Goal: Find specific page/section: Find specific page/section

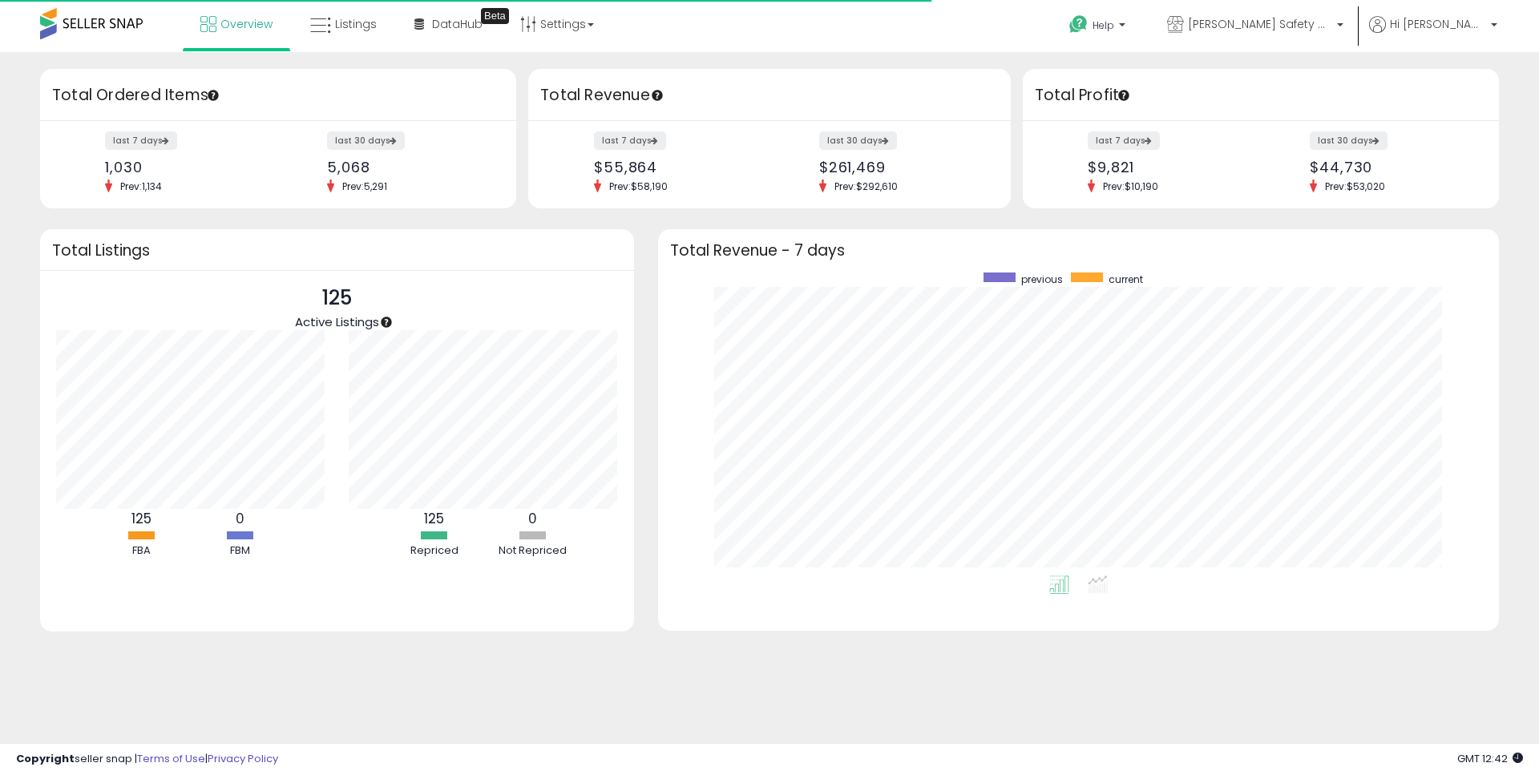
scroll to position [303, 809]
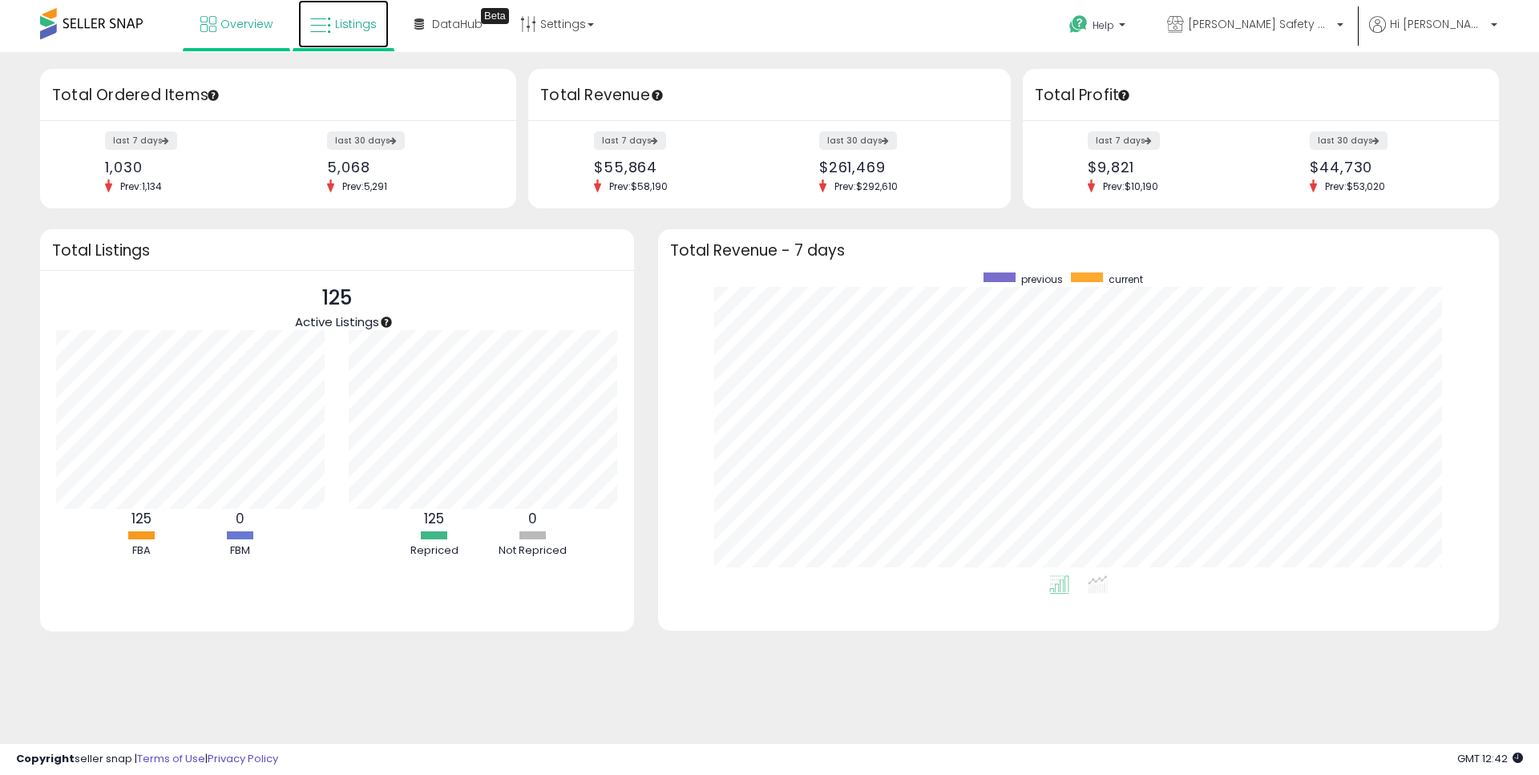
click at [319, 29] on icon at bounding box center [320, 25] width 21 height 21
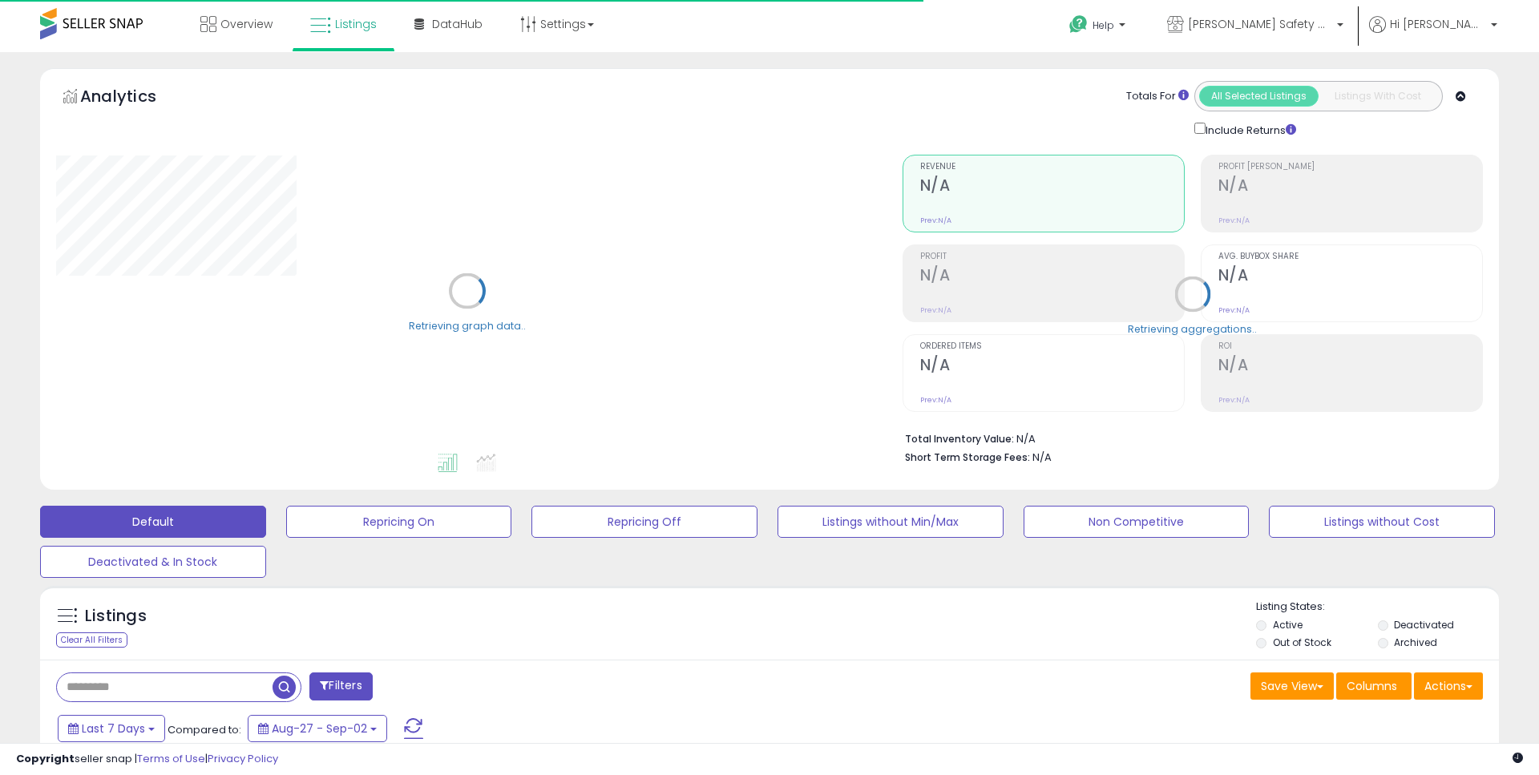
type input "**********"
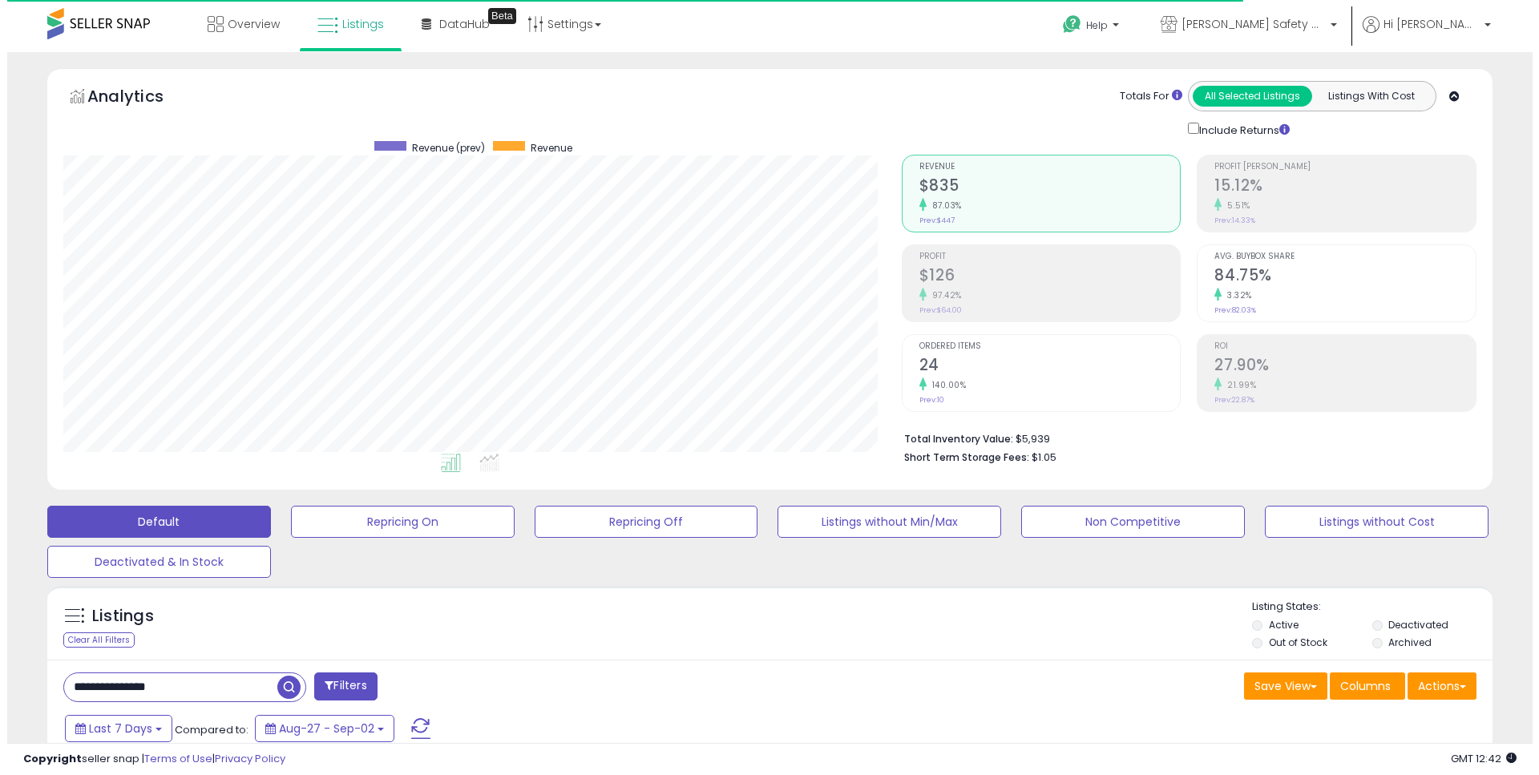
scroll to position [329, 839]
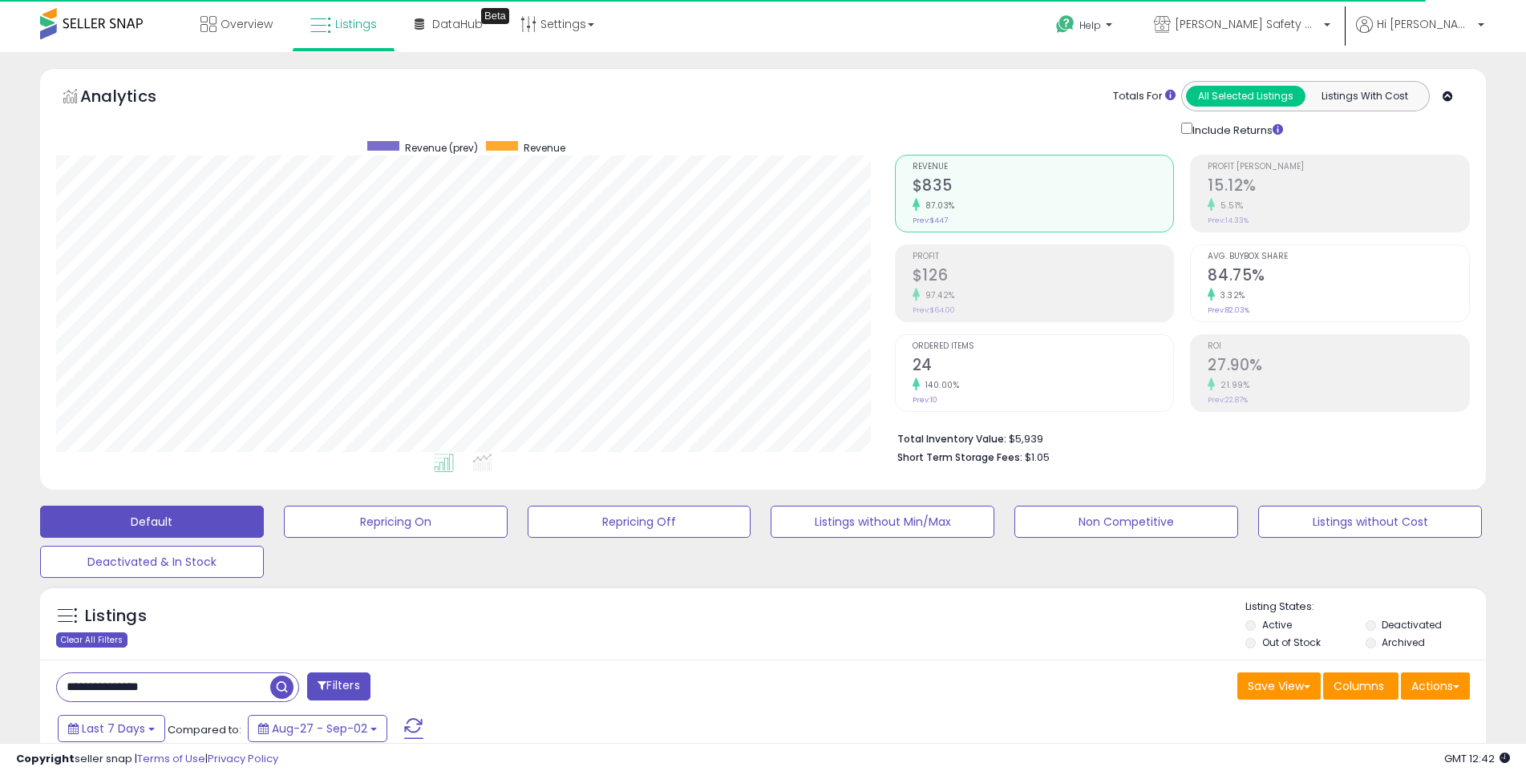
click at [107, 633] on div "Clear All Filters" at bounding box center [91, 640] width 71 height 15
click at [251, 32] on link "Overview" at bounding box center [236, 24] width 96 height 48
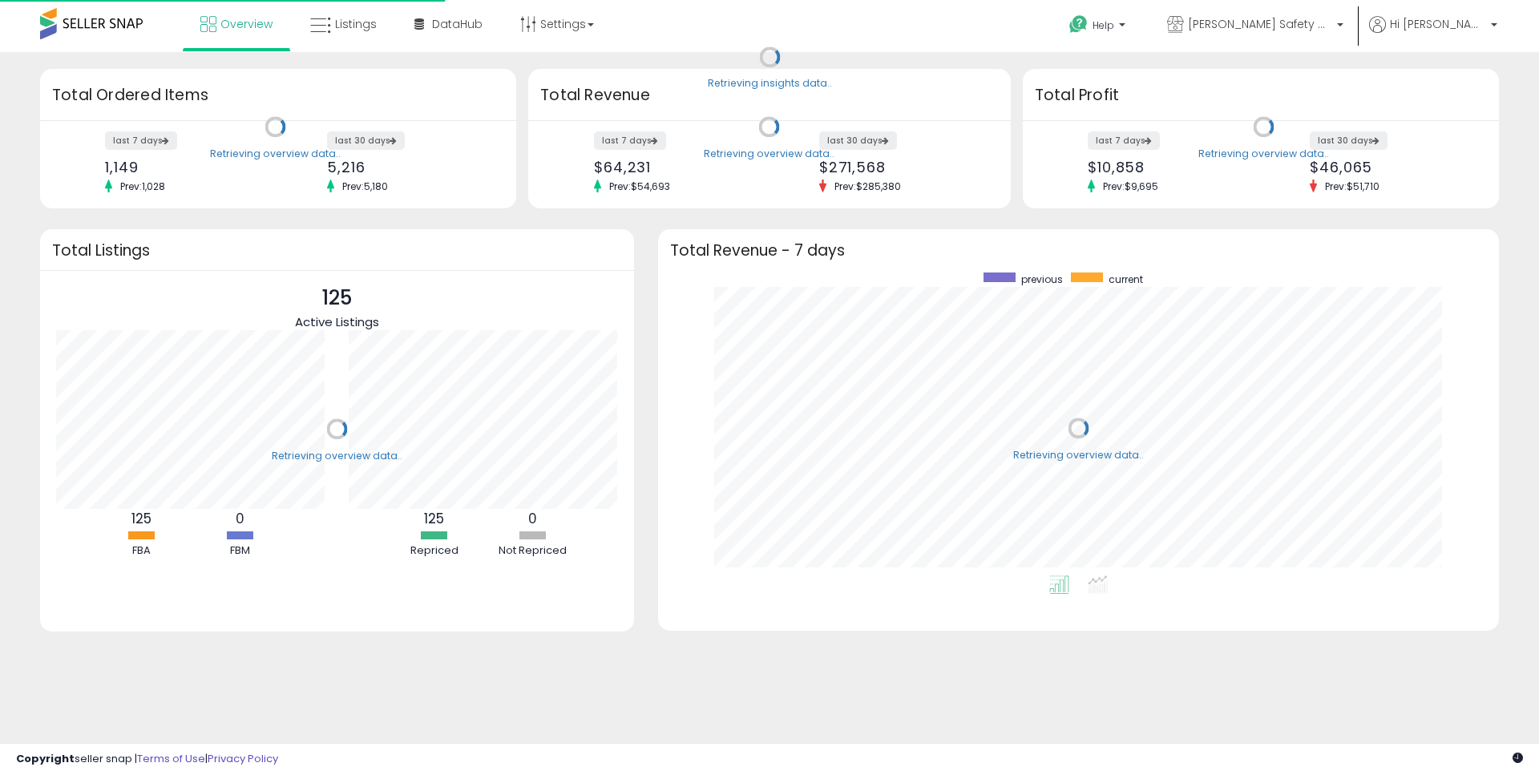
scroll to position [303, 809]
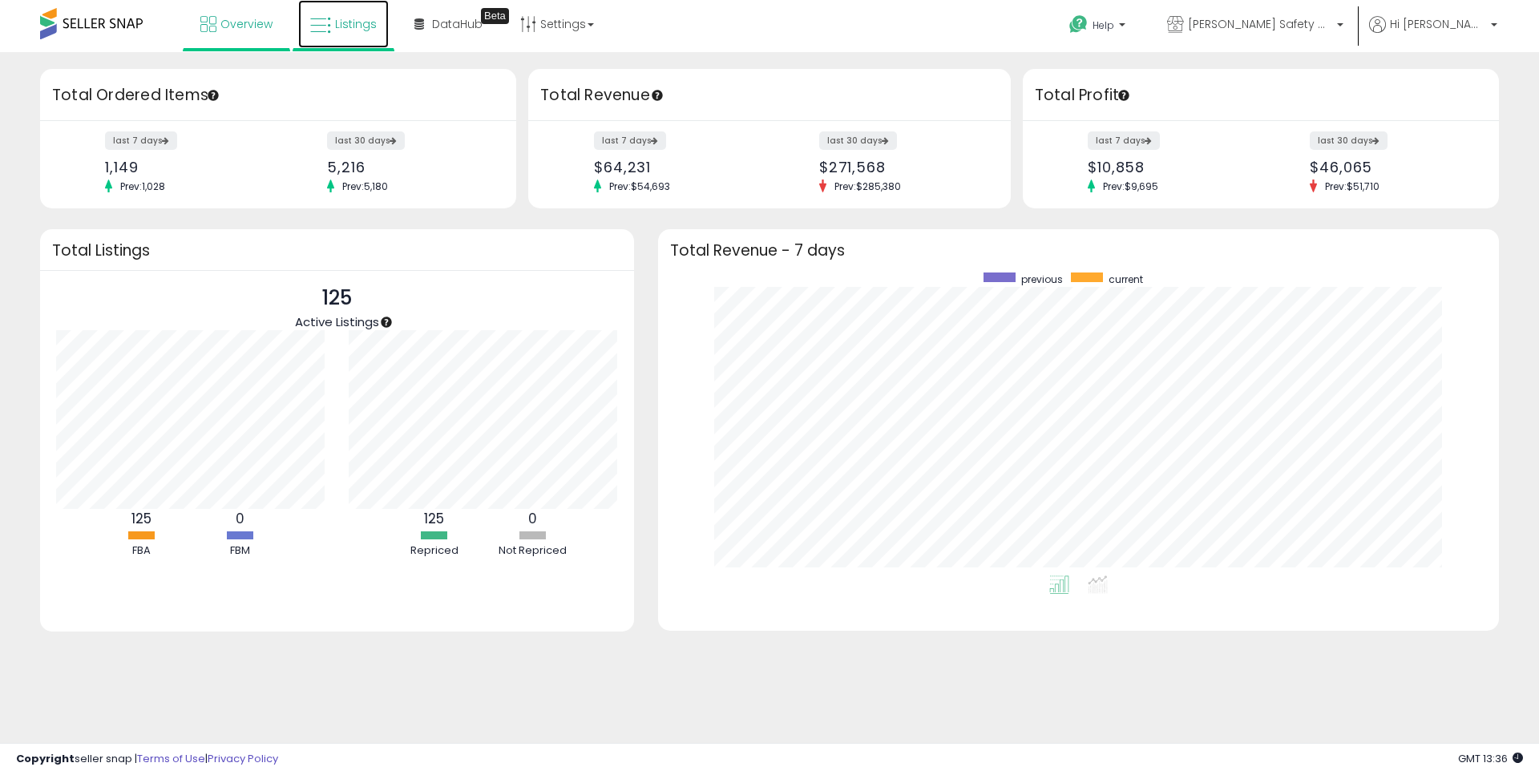
click at [370, 22] on span "Listings" at bounding box center [356, 24] width 42 height 16
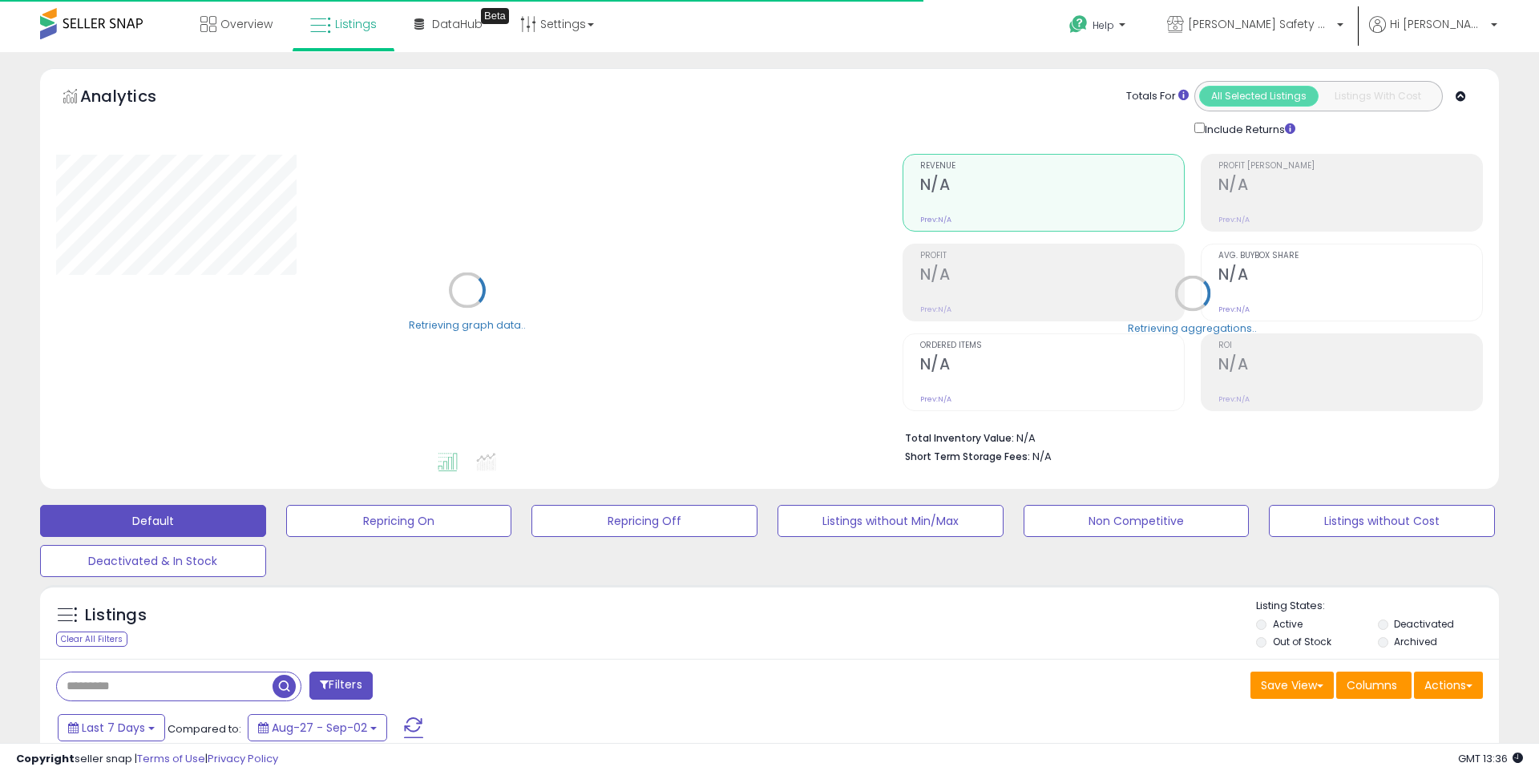
type input "**********"
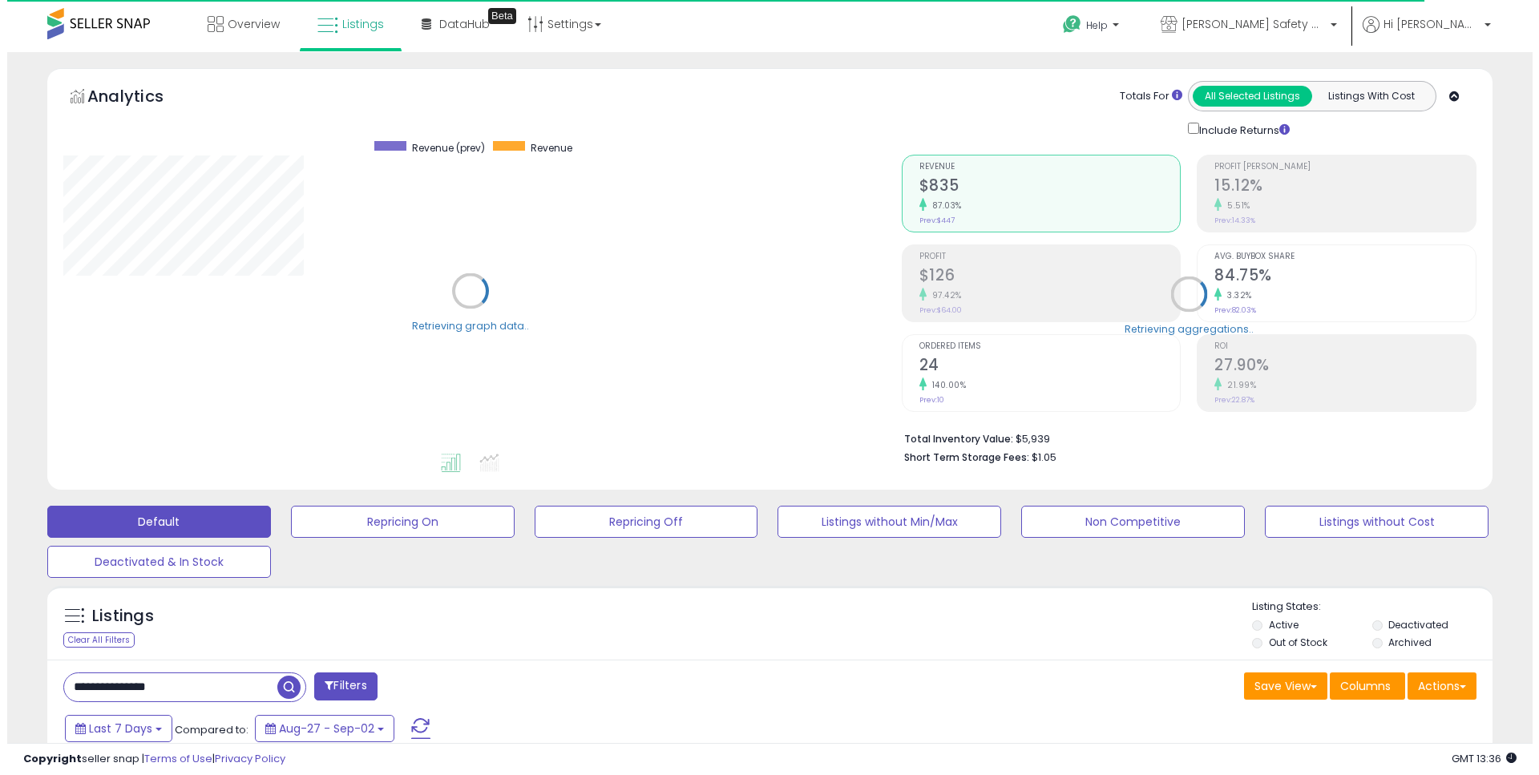
scroll to position [329, 839]
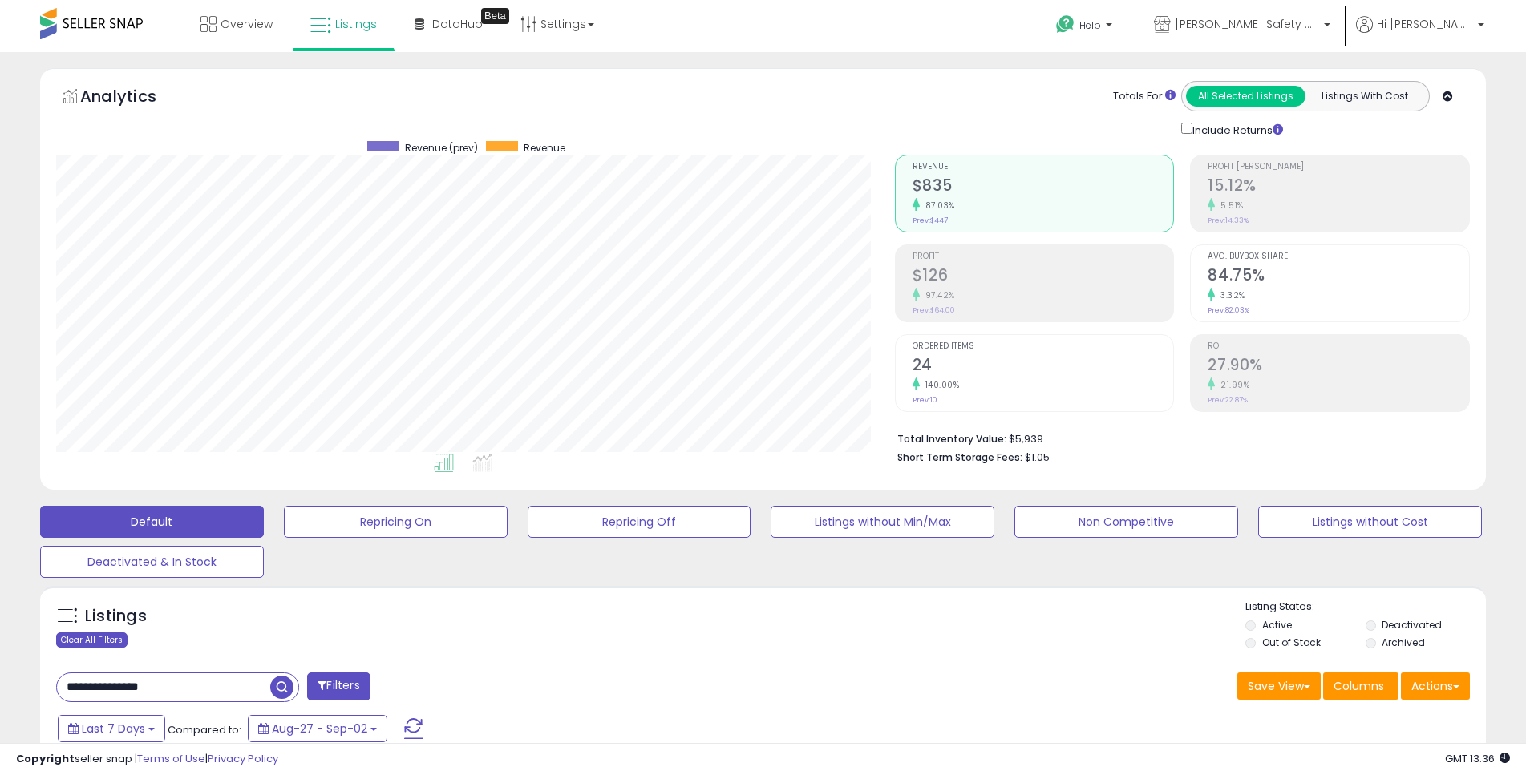
click at [107, 641] on div "Clear All Filters" at bounding box center [91, 640] width 71 height 15
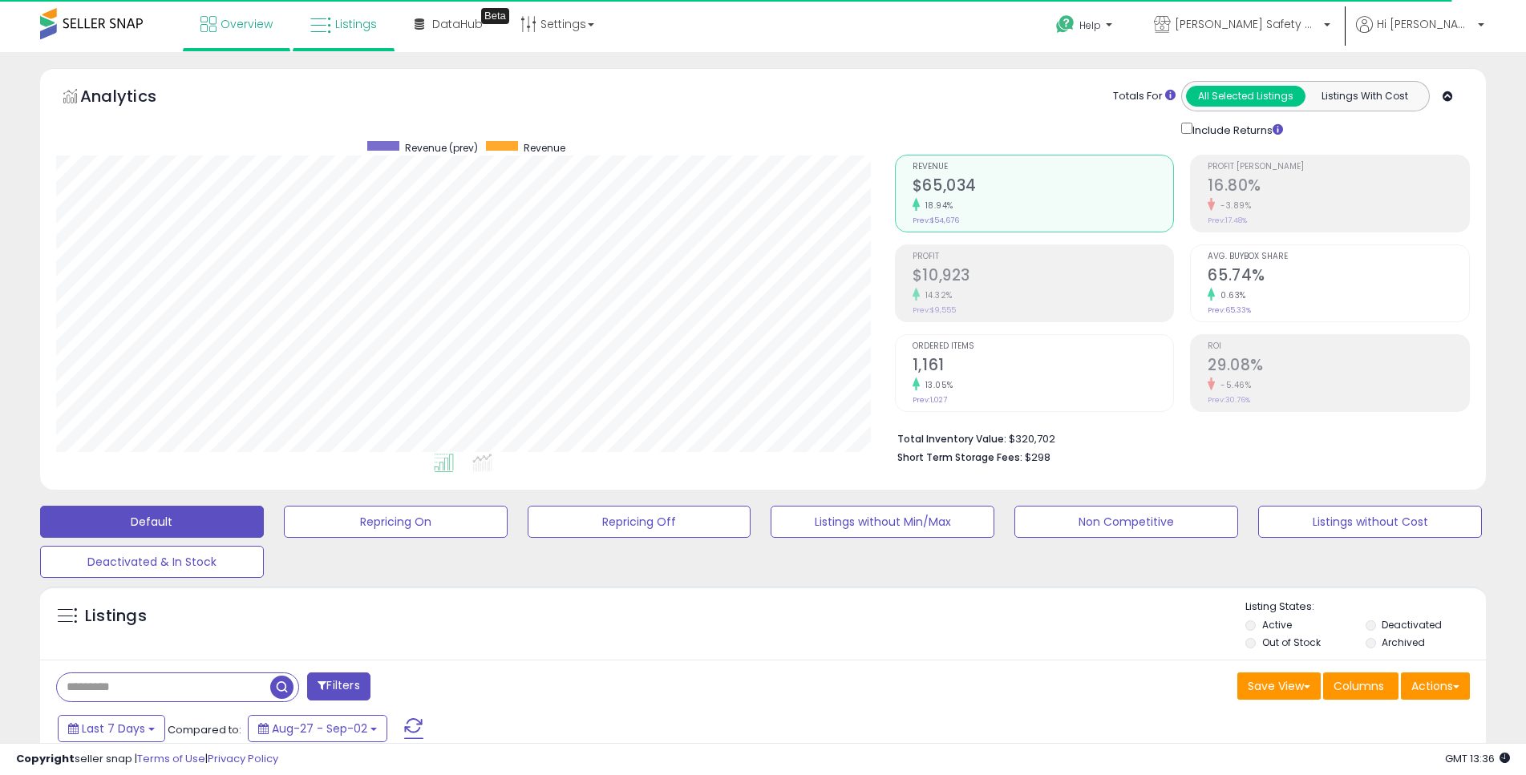
scroll to position [329, 839]
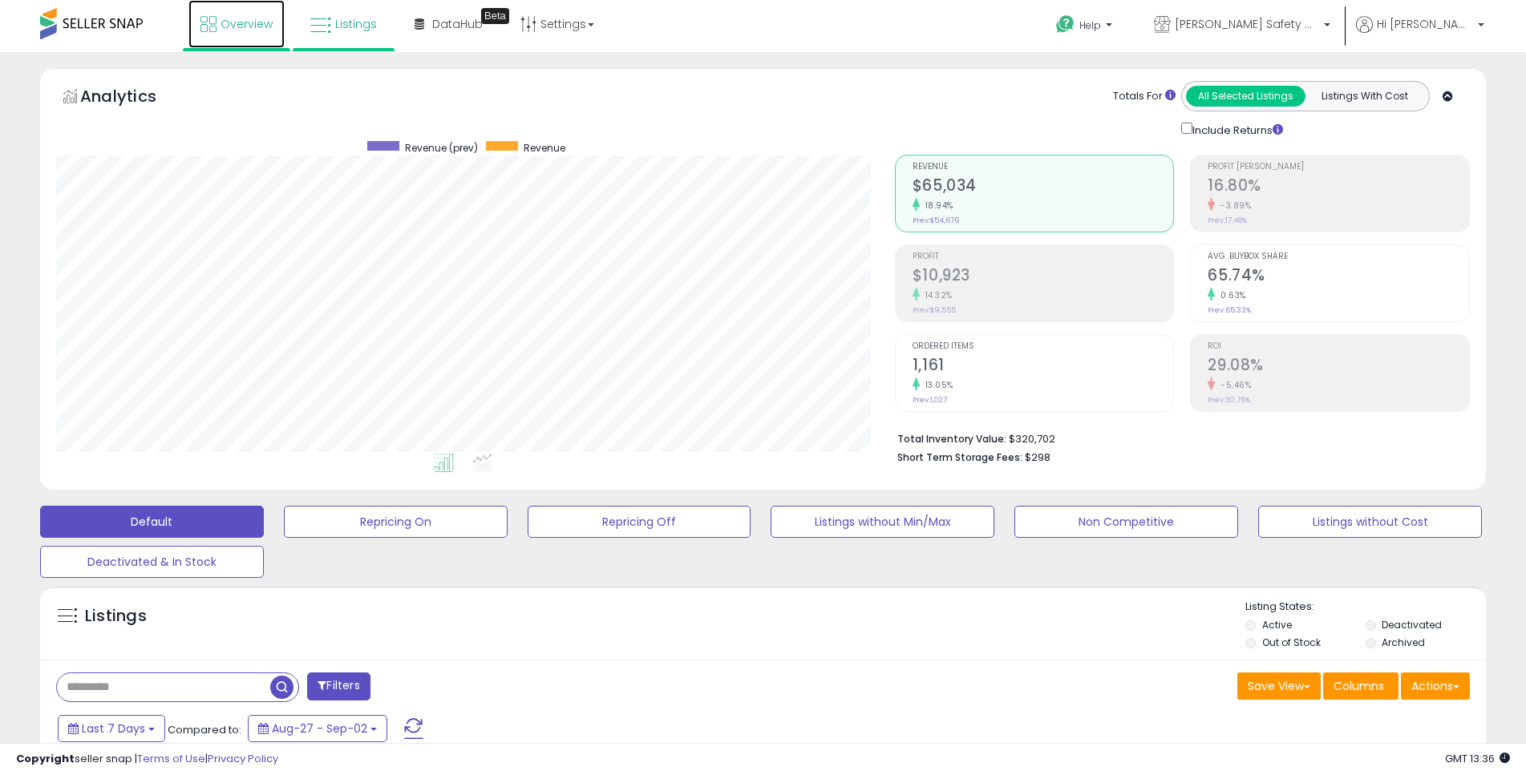
click at [257, 23] on span "Overview" at bounding box center [246, 24] width 52 height 16
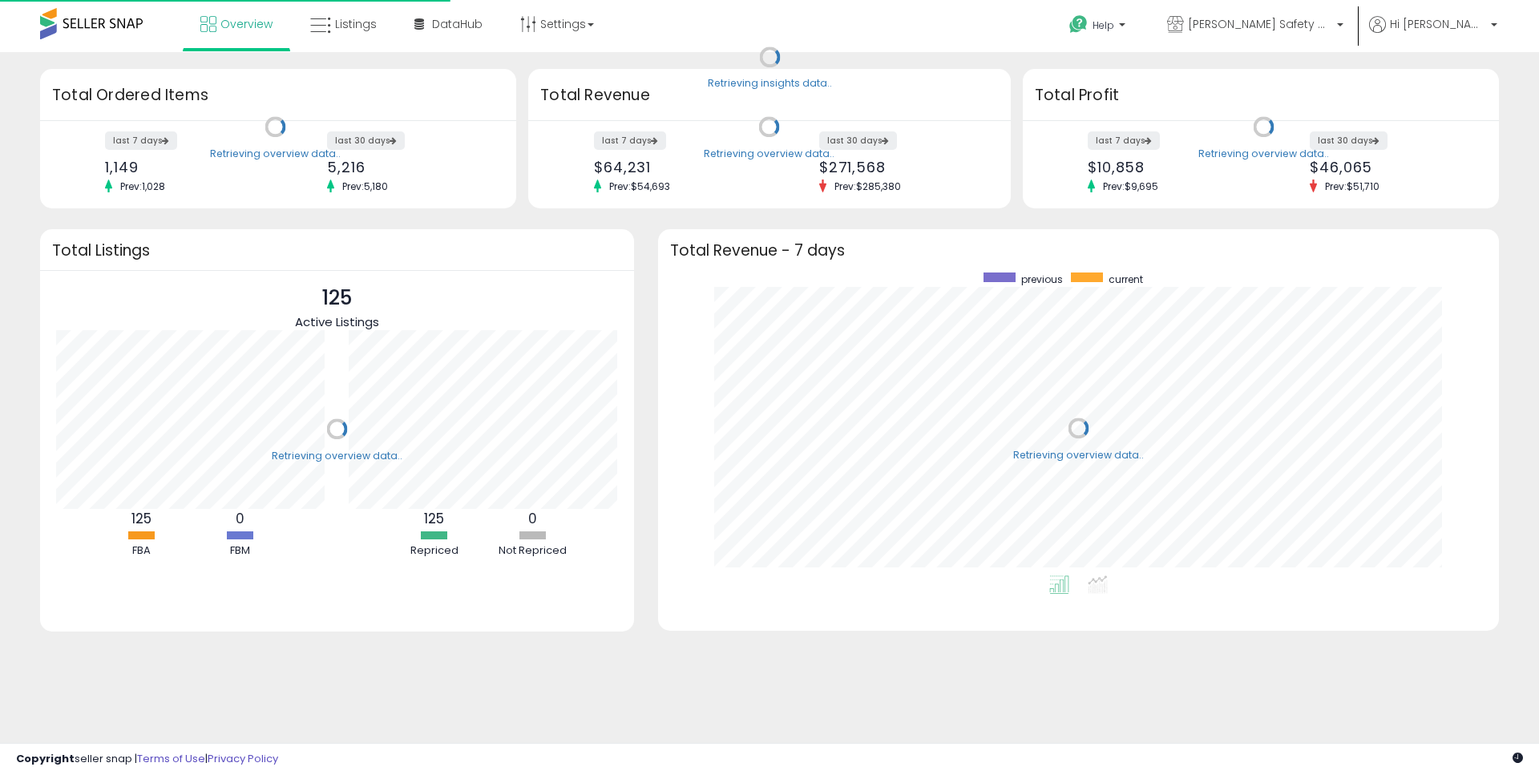
scroll to position [303, 809]
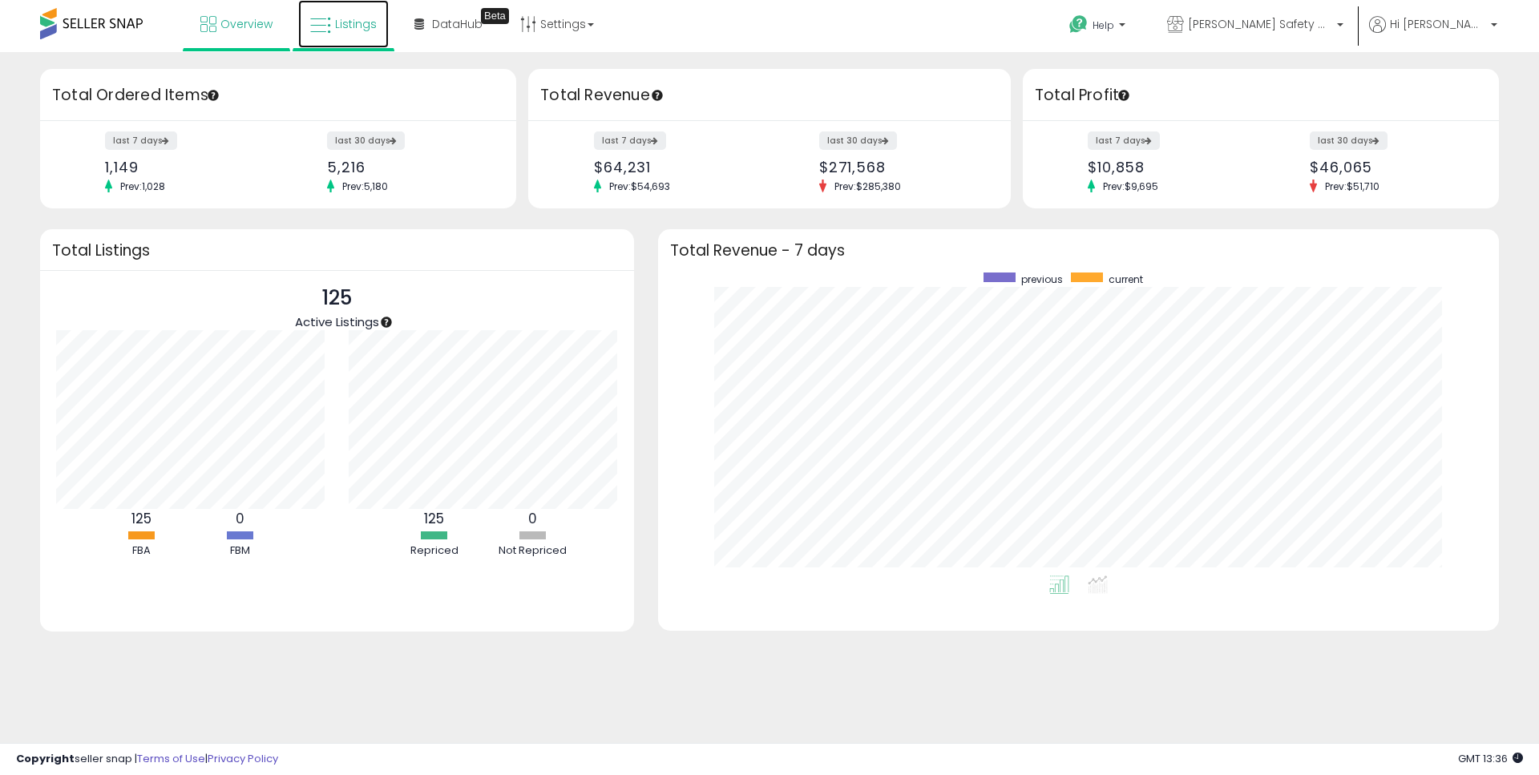
click at [362, 38] on link "Listings" at bounding box center [343, 24] width 91 height 48
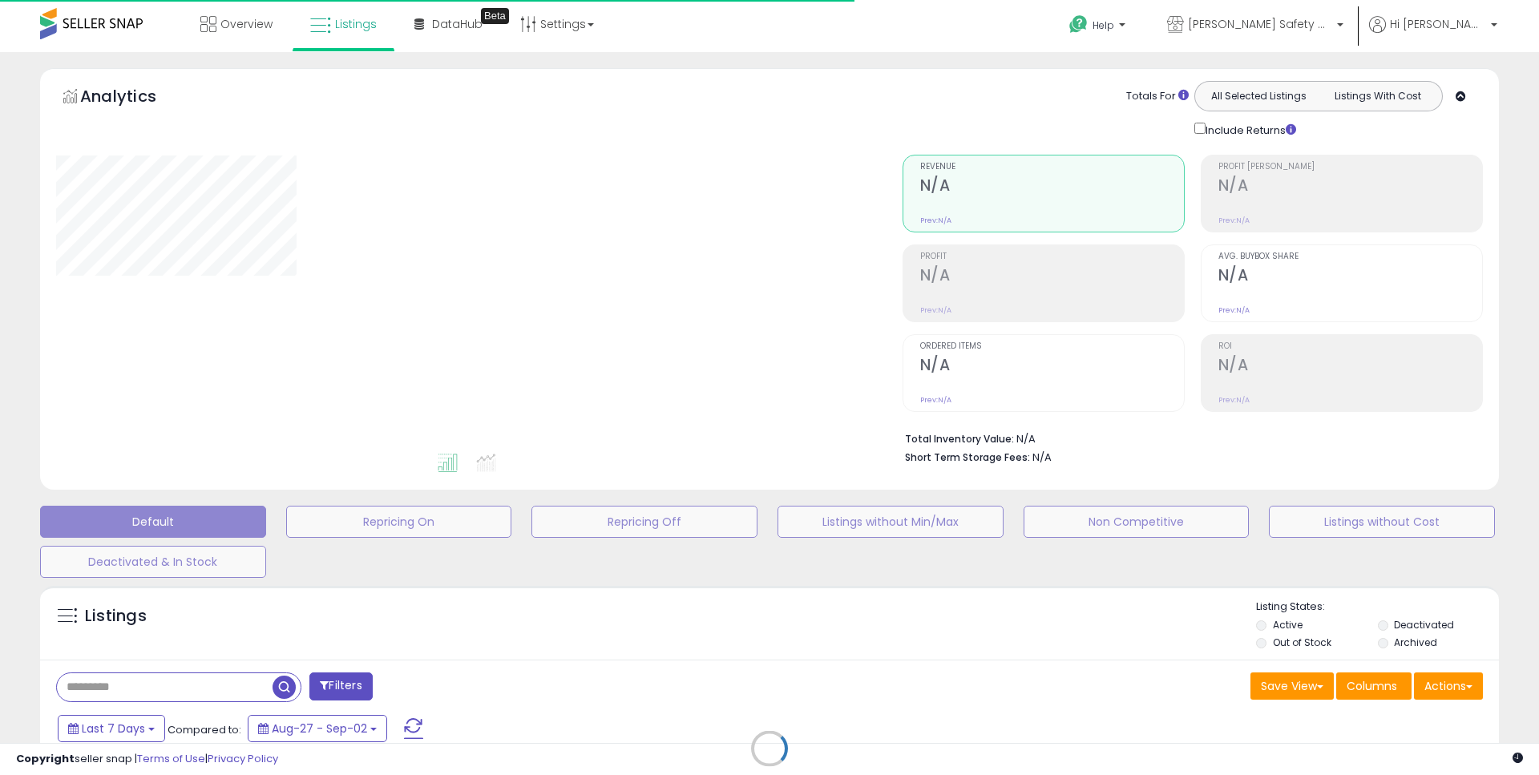
type input "**********"
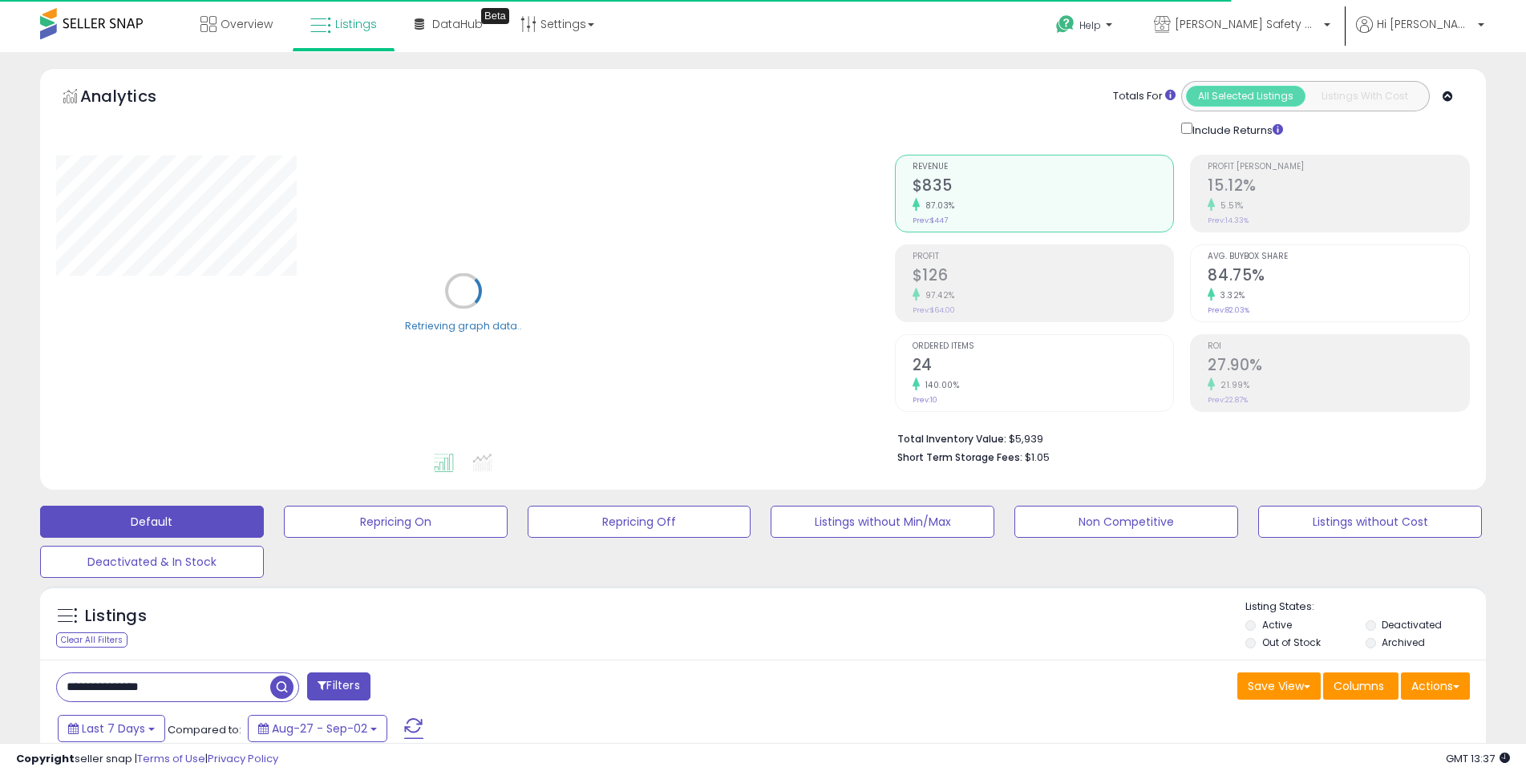
click at [99, 636] on div "Clear All Filters" at bounding box center [91, 640] width 71 height 15
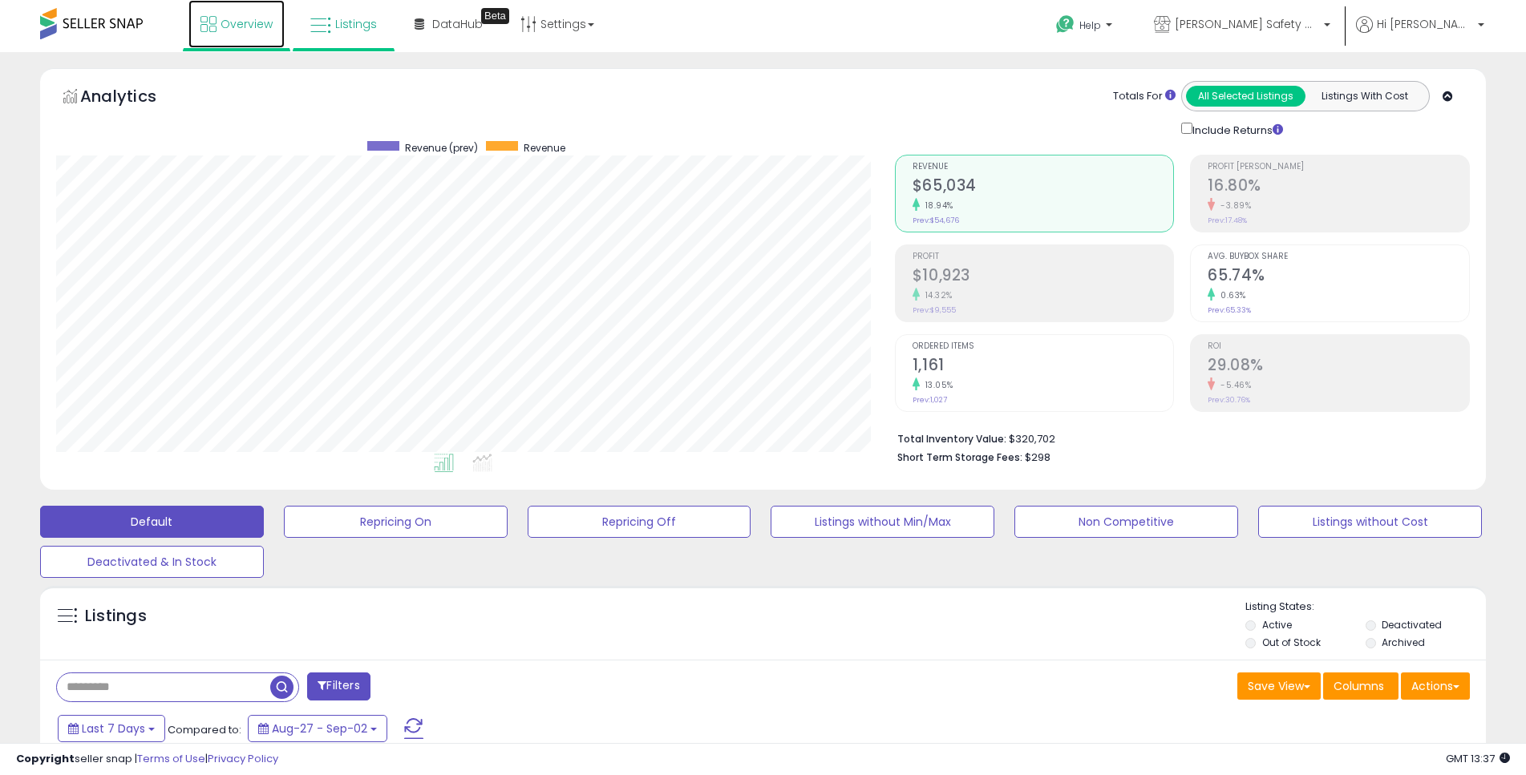
click at [237, 24] on span "Overview" at bounding box center [246, 24] width 52 height 16
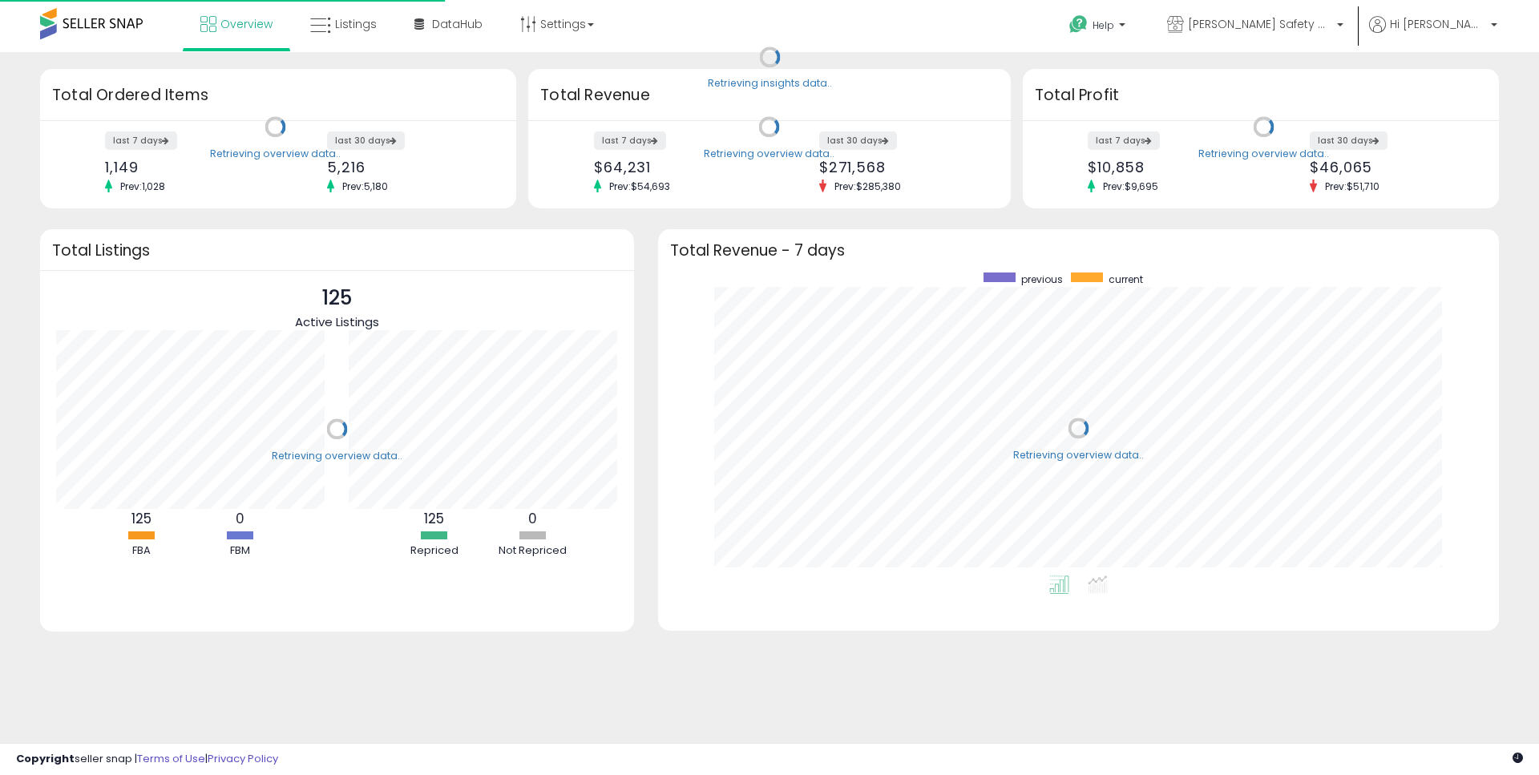
scroll to position [303, 809]
